Goal: Obtain resource: Obtain resource

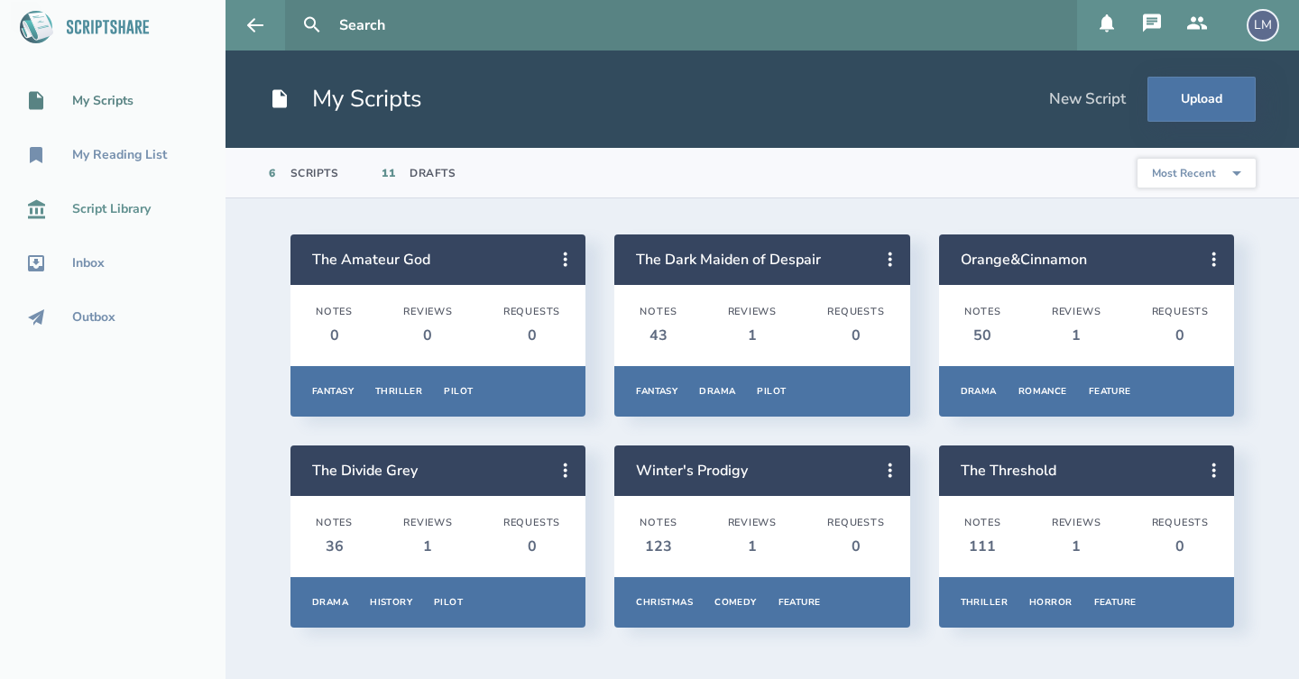
click at [122, 217] on div "Script Library" at bounding box center [113, 210] width 226 height 22
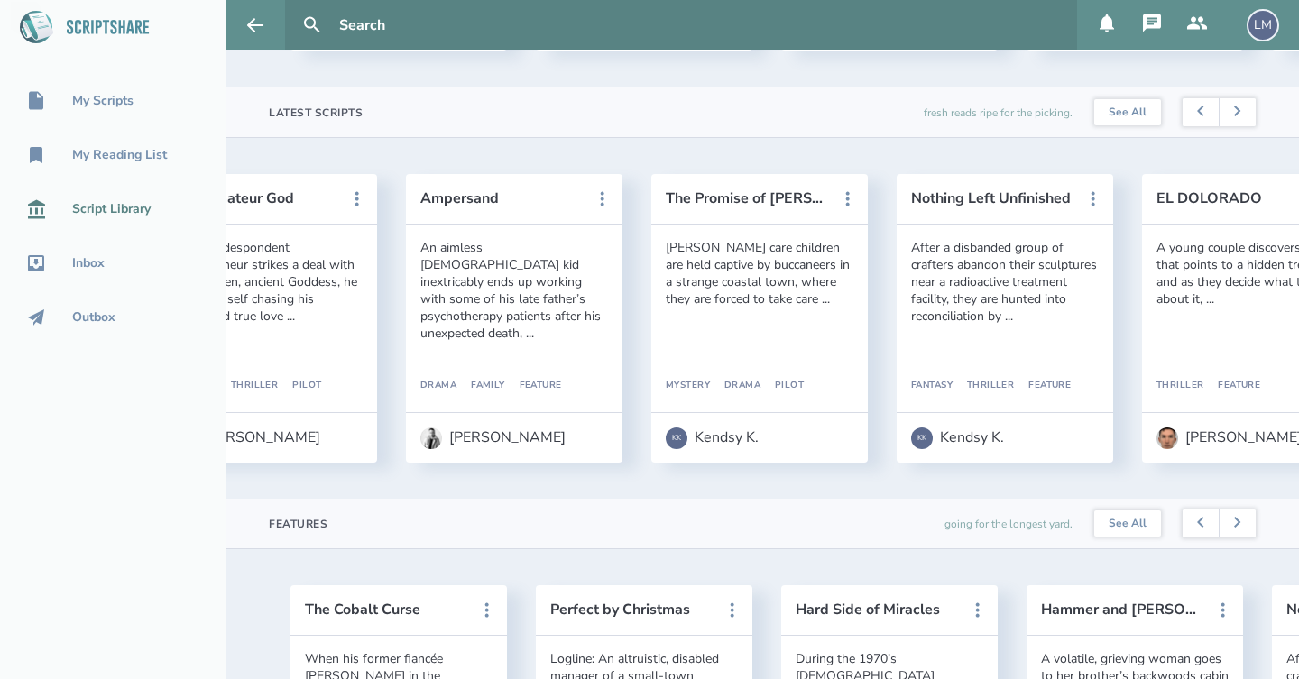
scroll to position [0, 214]
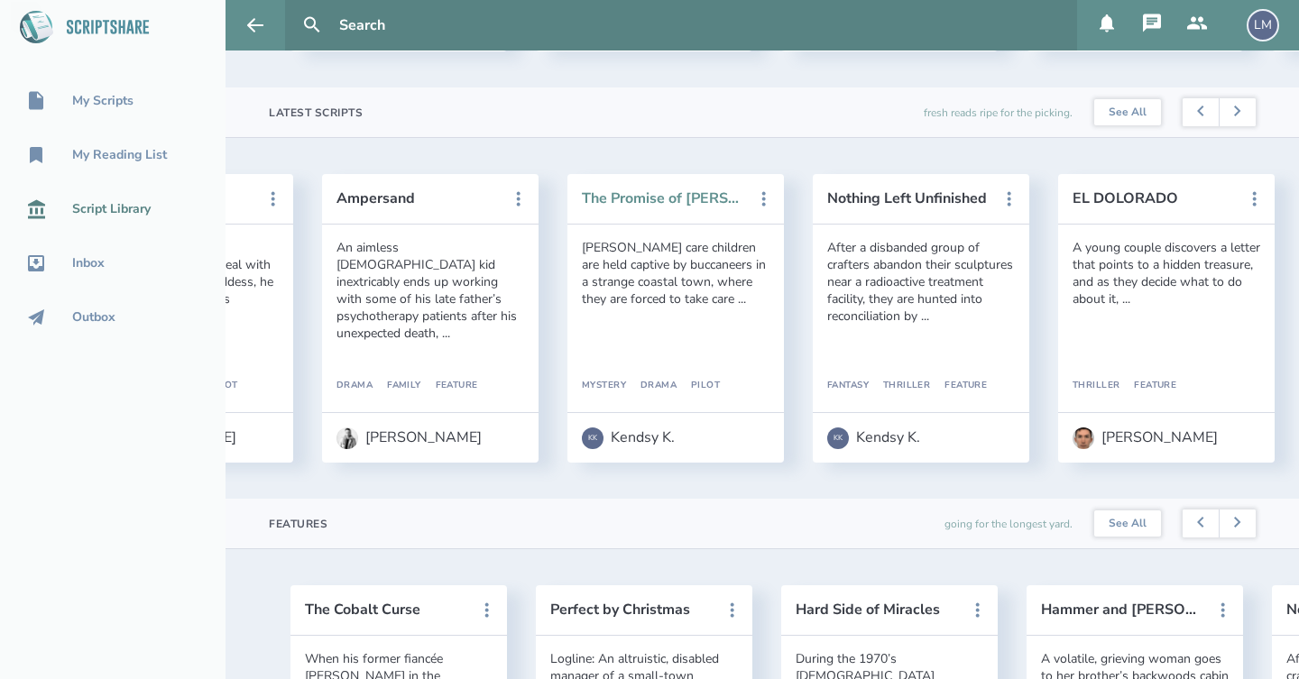
click at [693, 196] on button "The Promise of [PERSON_NAME]" at bounding box center [663, 198] width 162 height 16
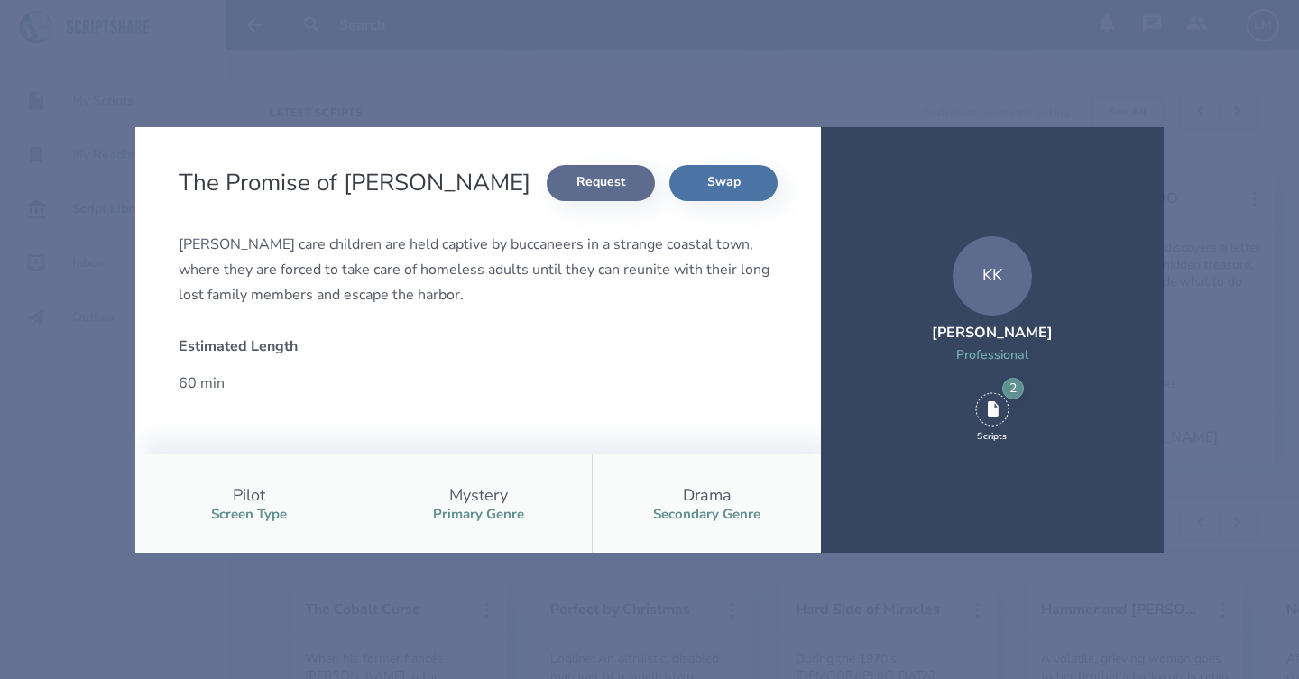
click at [614, 185] on button "Request" at bounding box center [601, 183] width 108 height 36
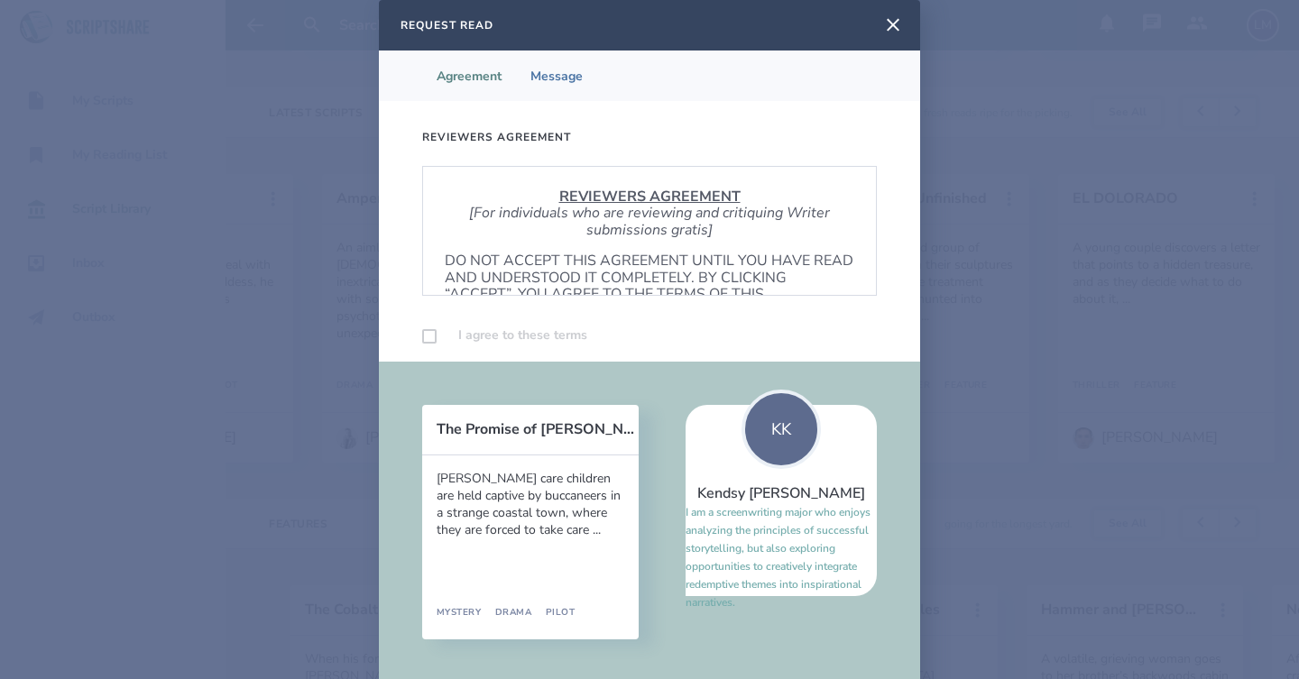
click at [494, 233] on p "[For individuals who are reviewing and critiquing Writer submissions gratis]" at bounding box center [650, 221] width 410 height 33
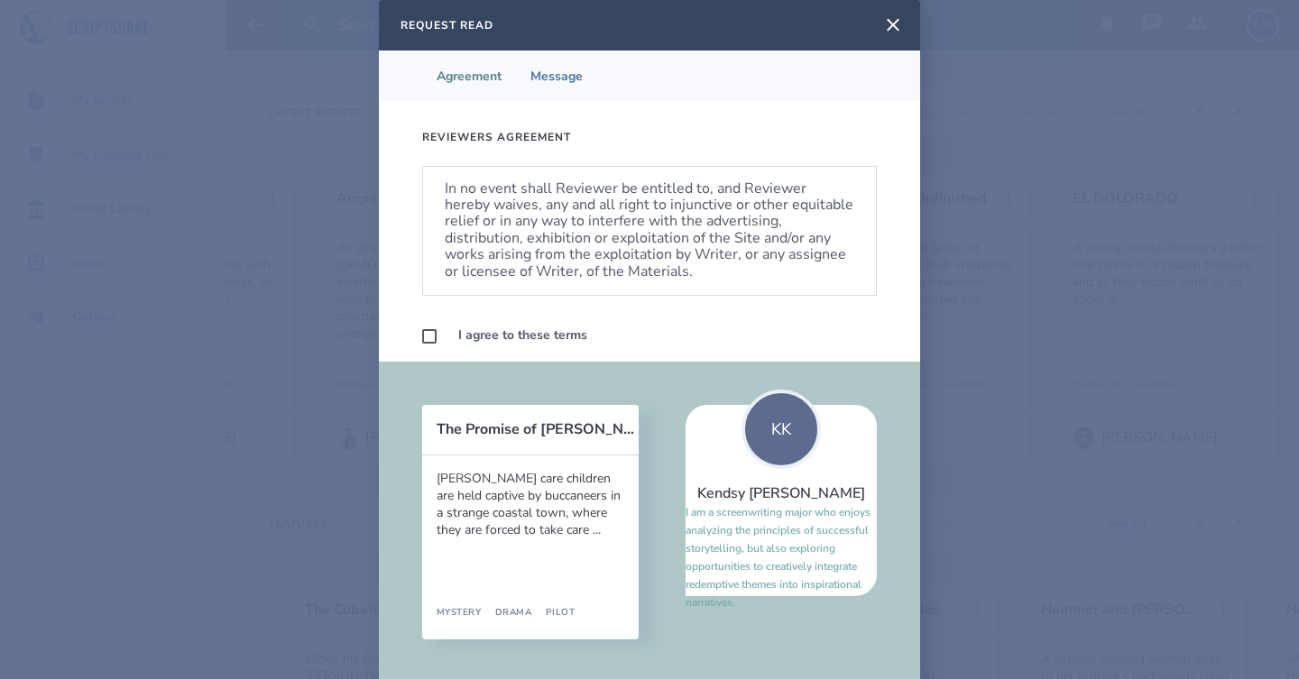
scroll to position [1070, 0]
click at [428, 338] on label at bounding box center [429, 336] width 14 height 14
checkbox input "true"
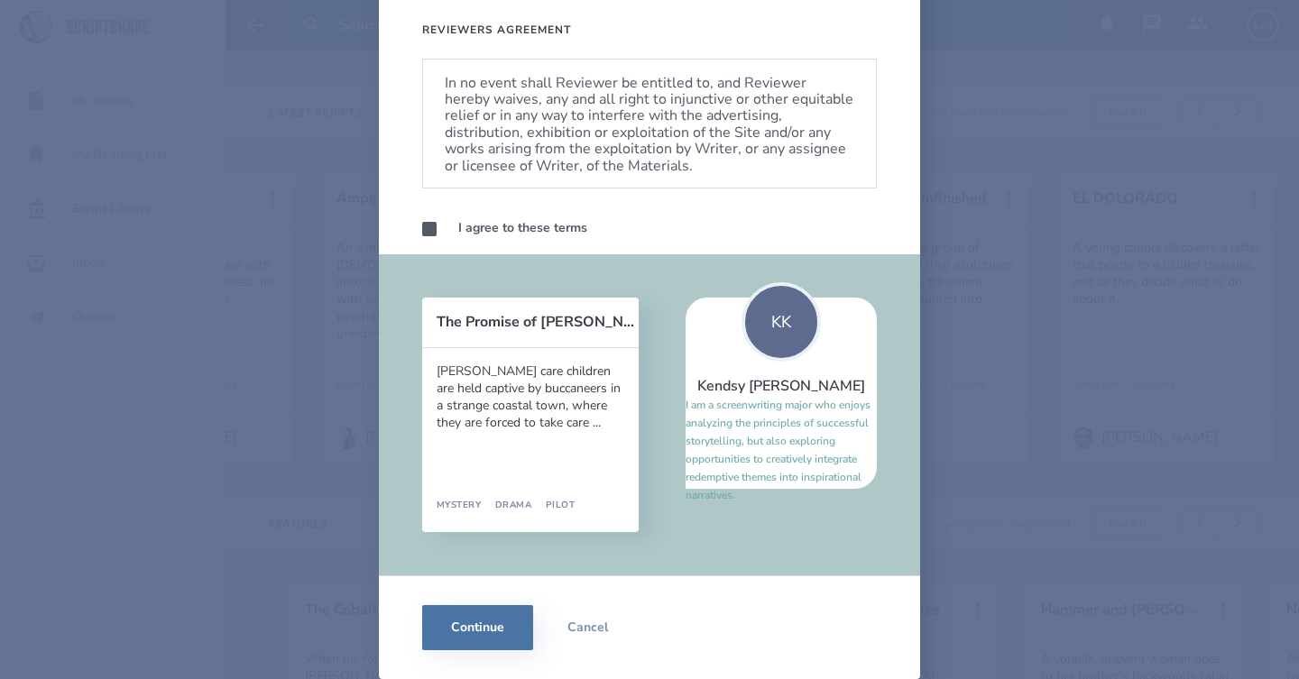
scroll to position [107, 0]
click at [474, 639] on button "Continue" at bounding box center [477, 627] width 111 height 45
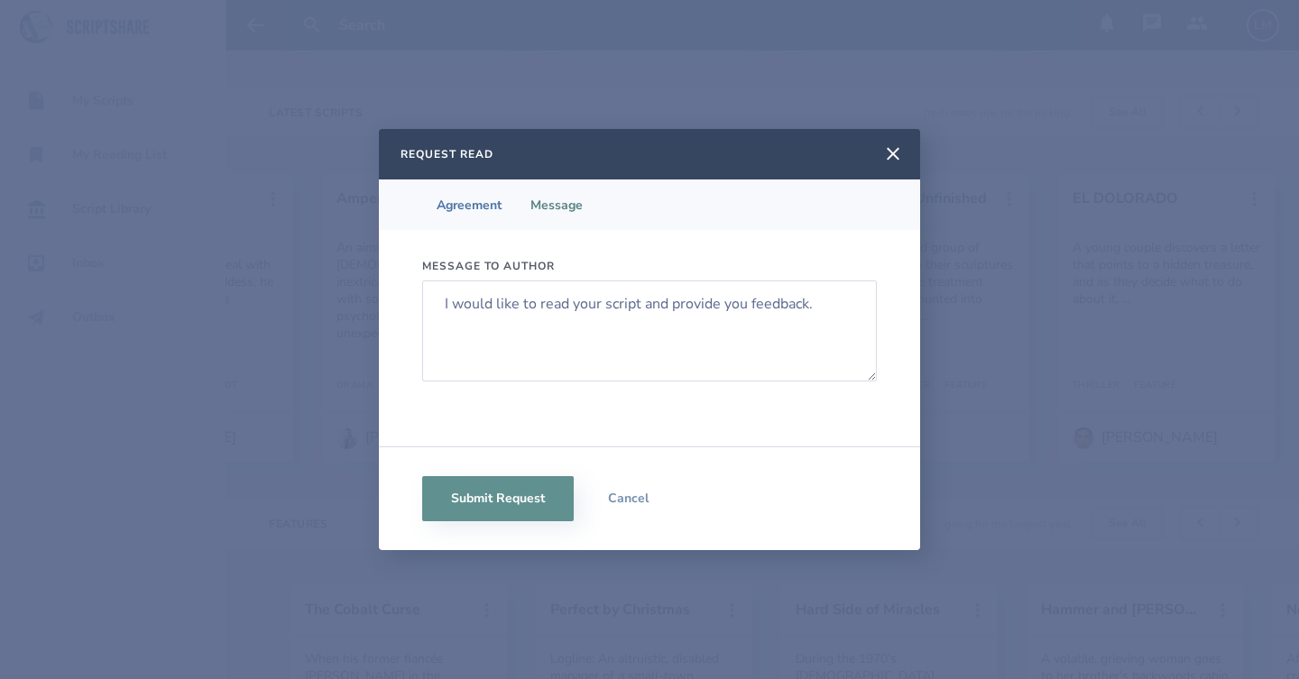
scroll to position [0, 0]
click at [540, 530] on div "Submit Request Cancel" at bounding box center [649, 499] width 541 height 104
click at [558, 487] on button "Submit Request" at bounding box center [498, 498] width 152 height 45
